Goal: Find specific page/section: Find specific page/section

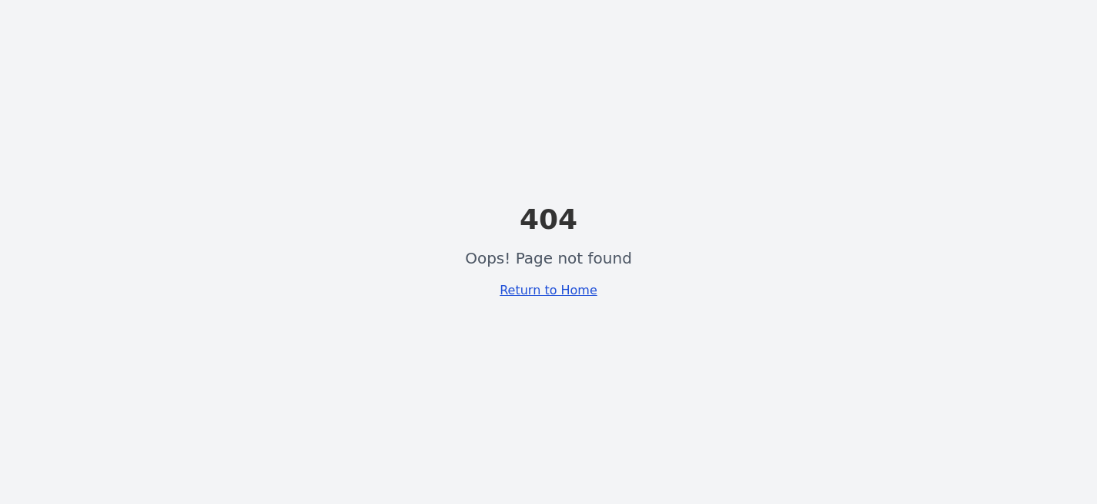
click at [542, 296] on link "Return to Home" at bounding box center [549, 290] width 98 height 15
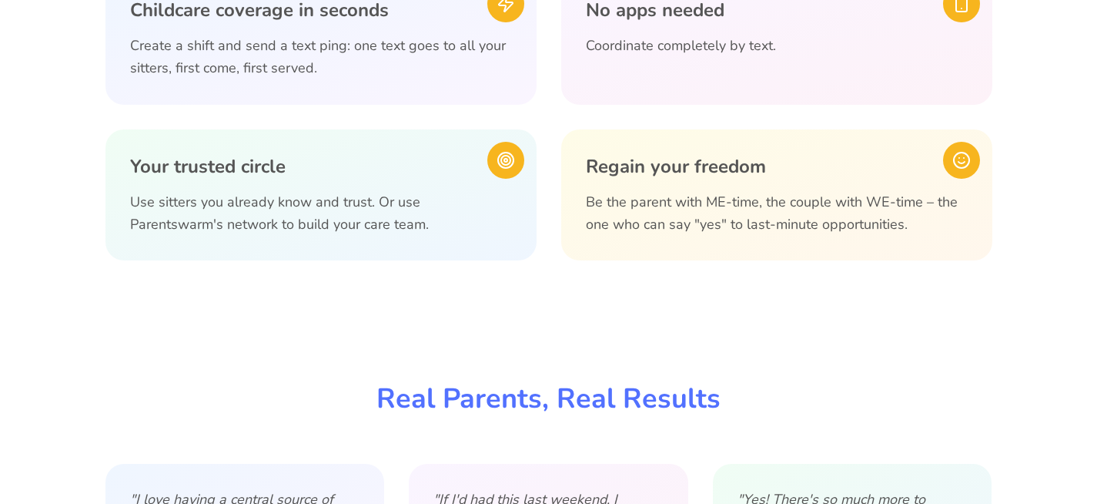
scroll to position [755, 0]
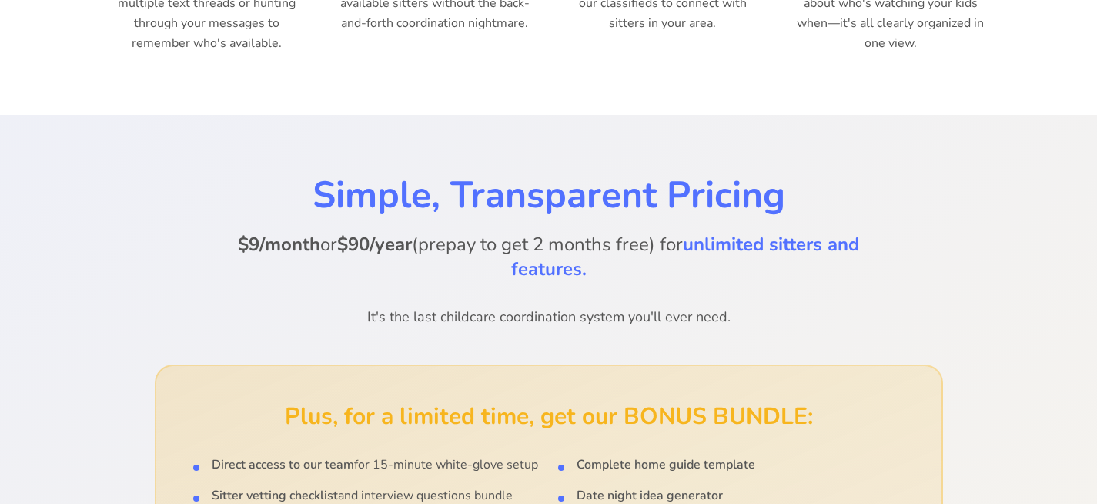
scroll to position [1662, 0]
